Goal: Check status

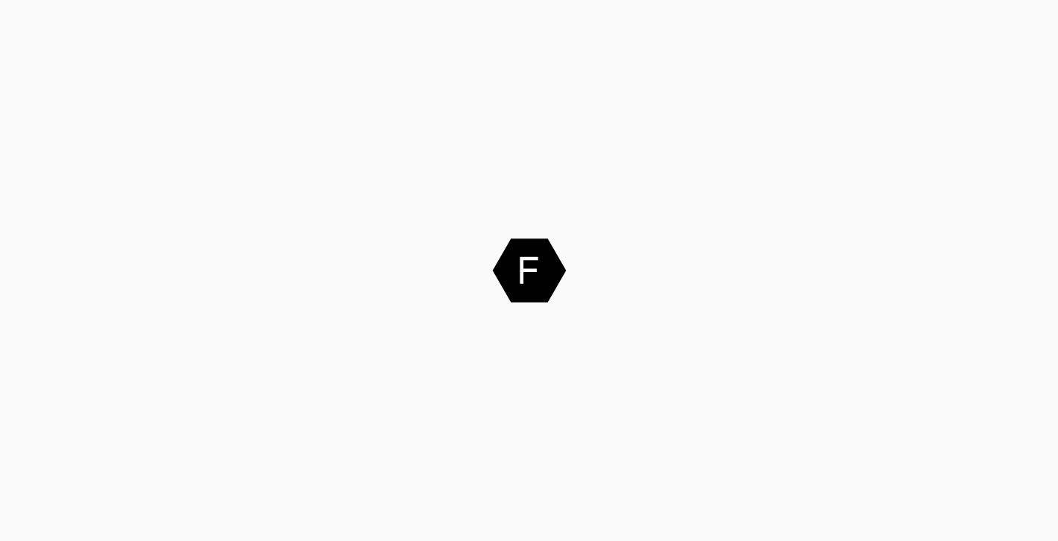
scroll to position [6, 0]
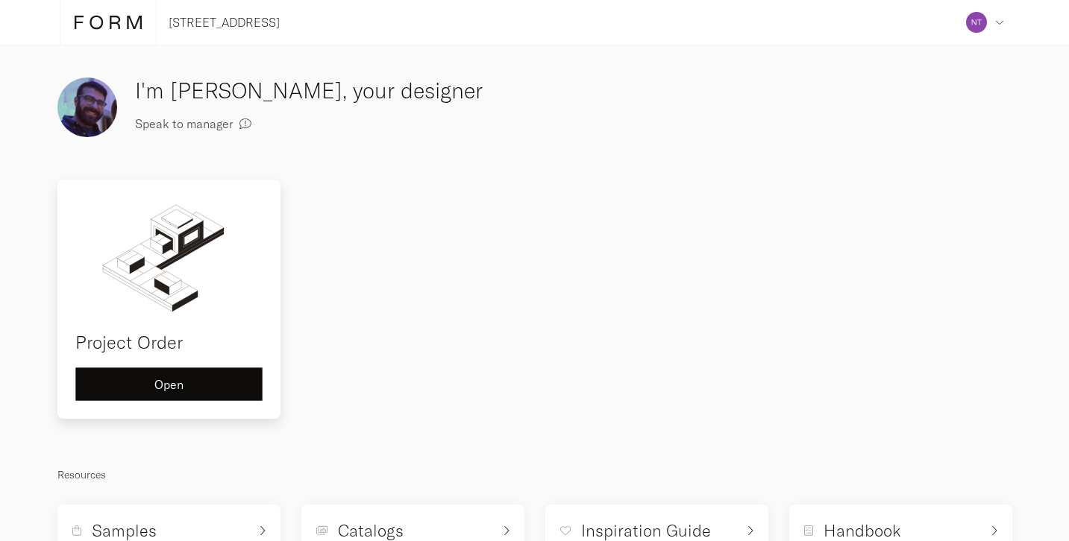
click at [181, 385] on div "Open" at bounding box center [169, 385] width 162 height 12
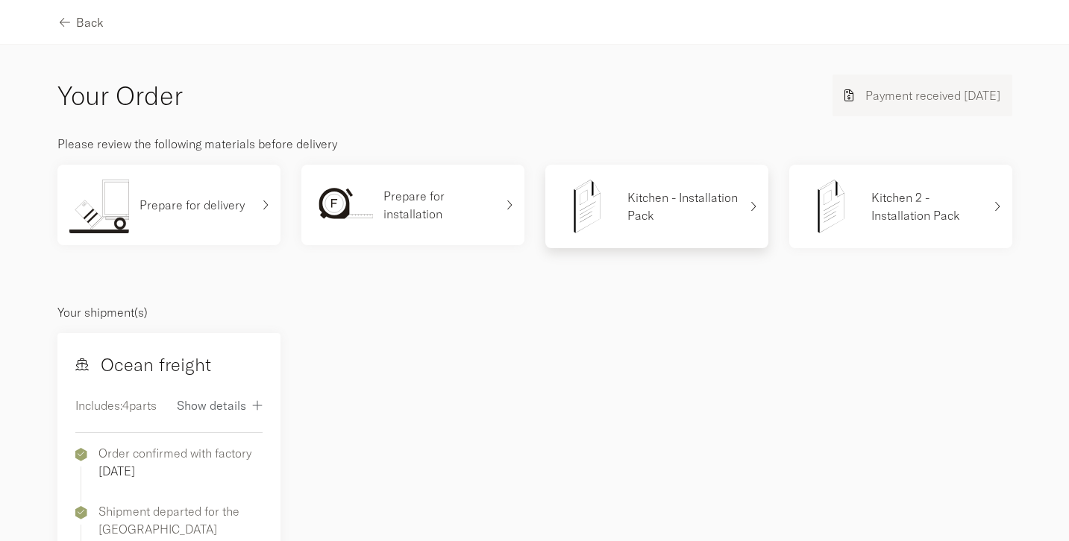
click at [688, 185] on div "Kitchen - Installation Pack" at bounding box center [648, 207] width 182 height 60
click at [872, 206] on p "Kitchen 2 - Installation Pack" at bounding box center [927, 207] width 112 height 36
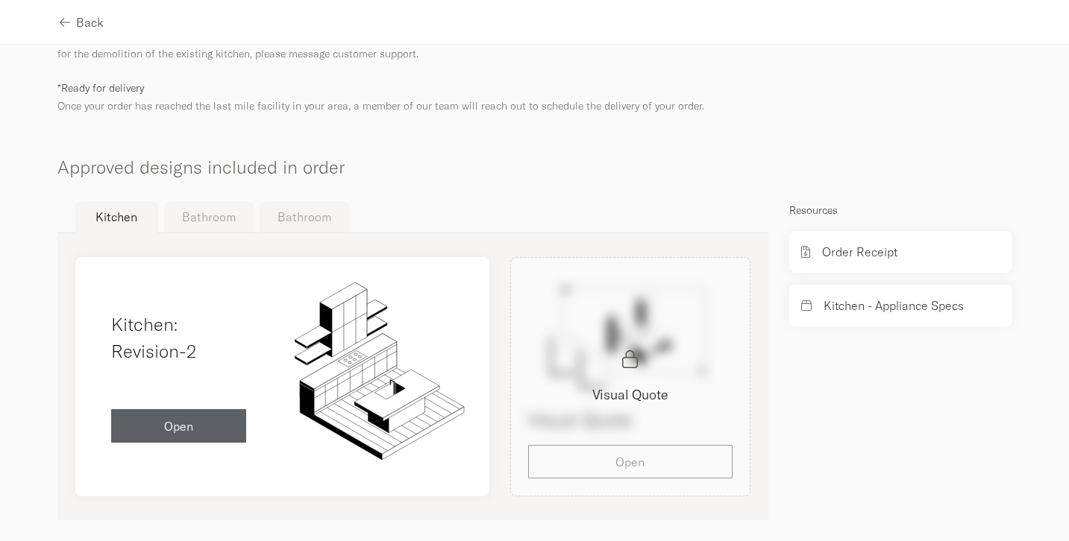
scroll to position [799, 0]
click at [650, 450] on div "Visual Quote Visual Quote Open" at bounding box center [630, 378] width 261 height 239
click at [927, 383] on div "Resources Order Receipt Kitchen - Appliance Specs" at bounding box center [901, 362] width 244 height 319
click at [857, 245] on p "Order Receipt" at bounding box center [859, 254] width 75 height 18
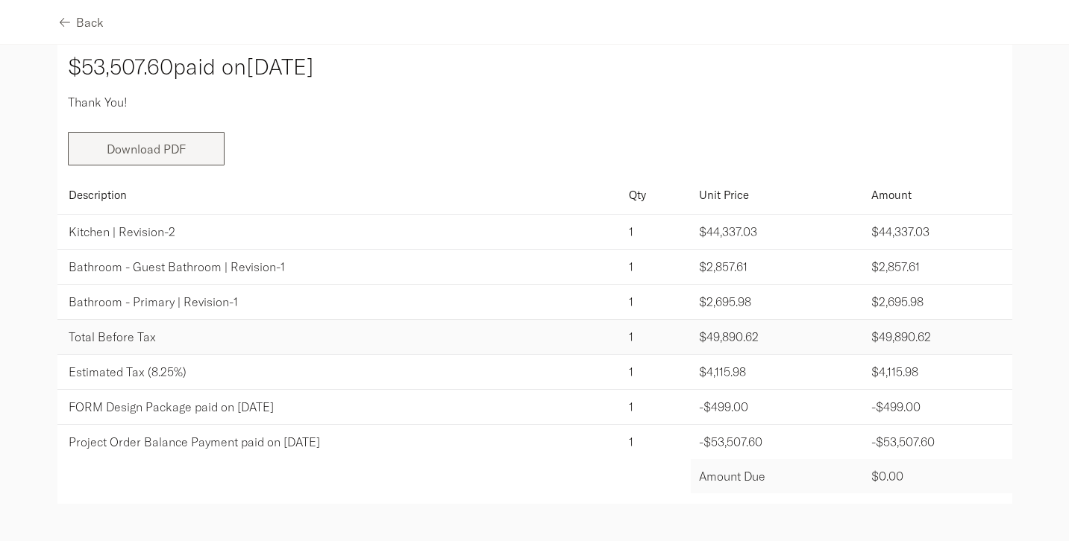
click at [163, 155] on link "Download PDF" at bounding box center [146, 149] width 79 height 15
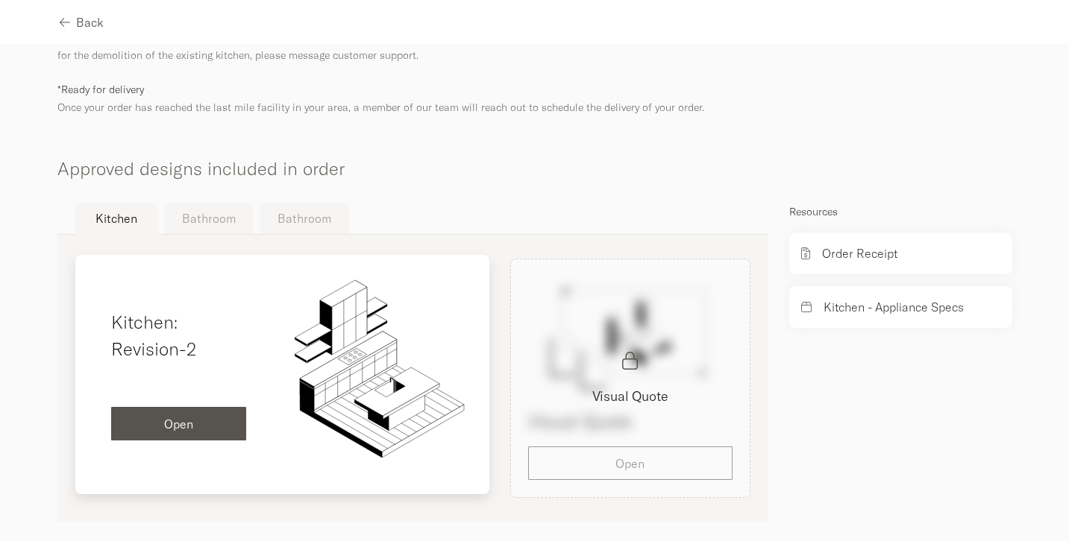
click at [193, 418] on span "Open" at bounding box center [178, 424] width 29 height 12
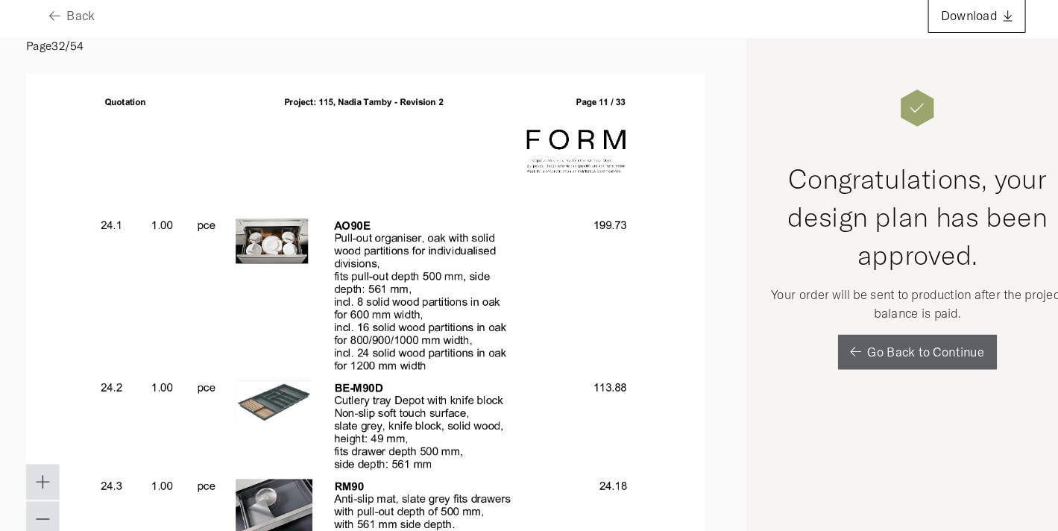
scroll to position [20520, 0]
